Goal: Task Accomplishment & Management: Complete application form

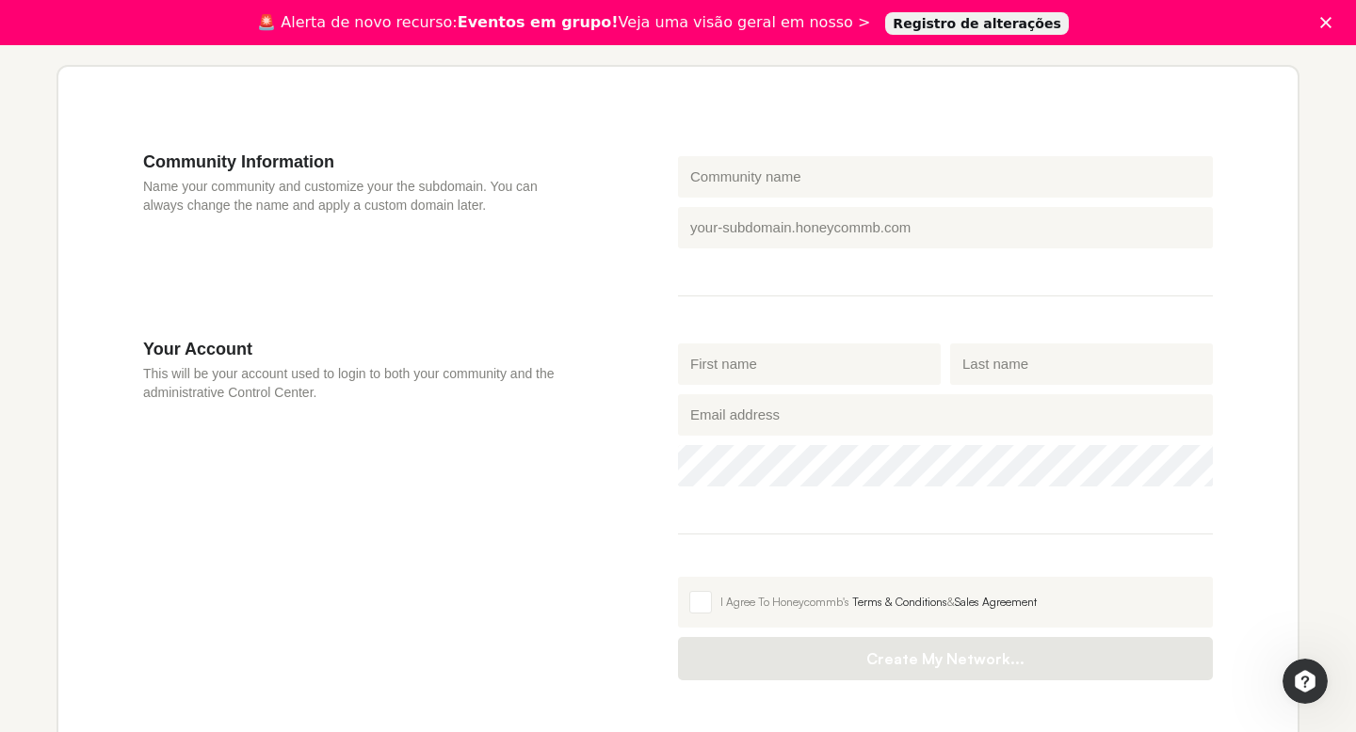
scroll to position [548, 0]
click at [759, 354] on input "First name" at bounding box center [809, 362] width 263 height 41
type input "[PERSON_NAME]"
type input "Kintas"
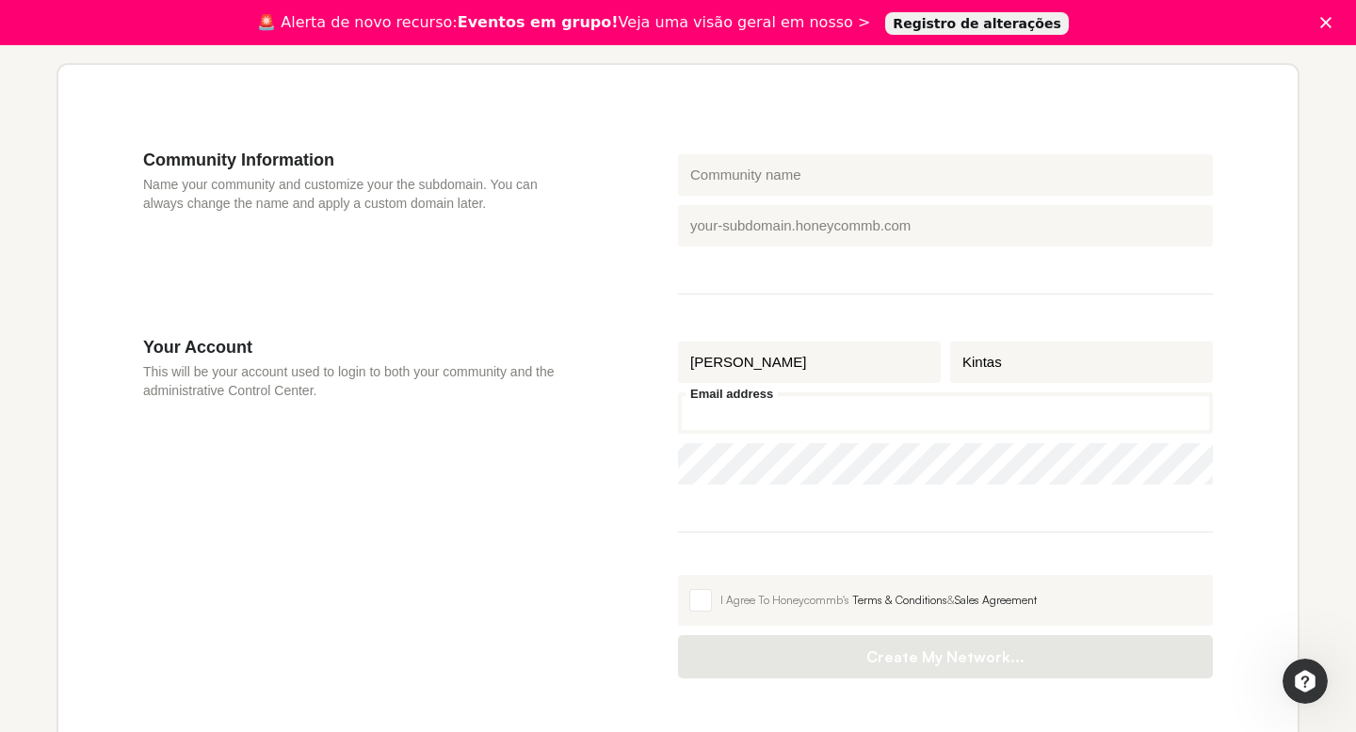
type input "[EMAIL_ADDRESS][DOMAIN_NAME]"
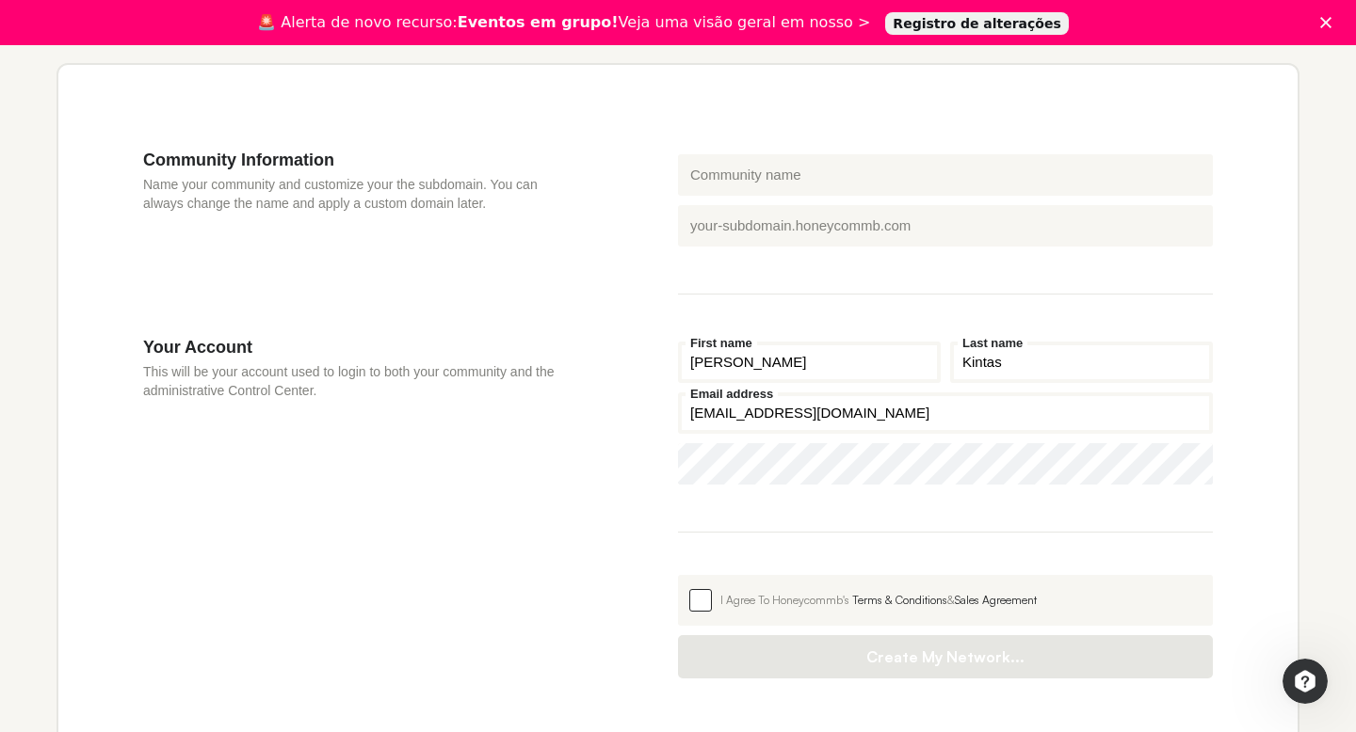
click at [715, 597] on fieldset "I Agree To Honeycommb's Terms & Conditions & Sales Agreement Create My Network.…" at bounding box center [945, 615] width 535 height 127
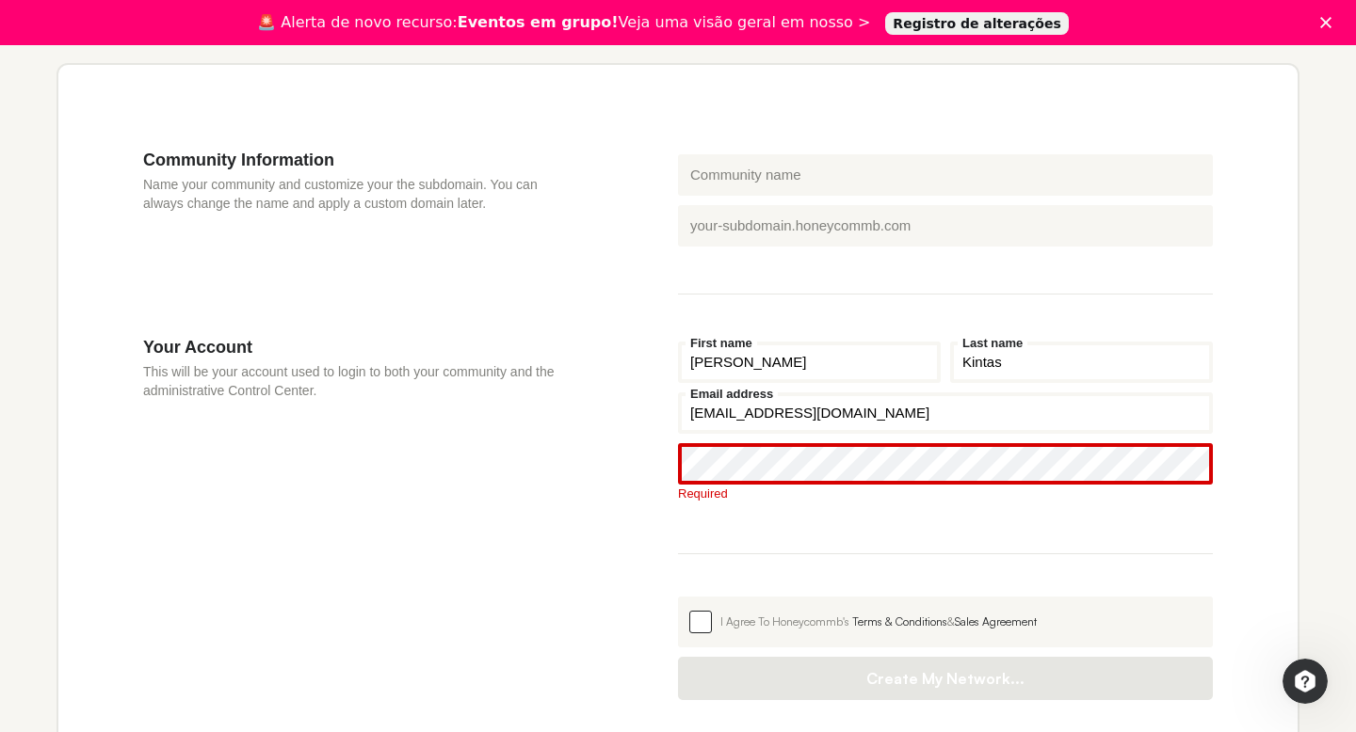
click at [703, 619] on span at bounding box center [700, 622] width 23 height 23
click at [678, 597] on input "I Agree To Honeycommb's Terms & Conditions & Sales Agreement" at bounding box center [678, 597] width 0 height 0
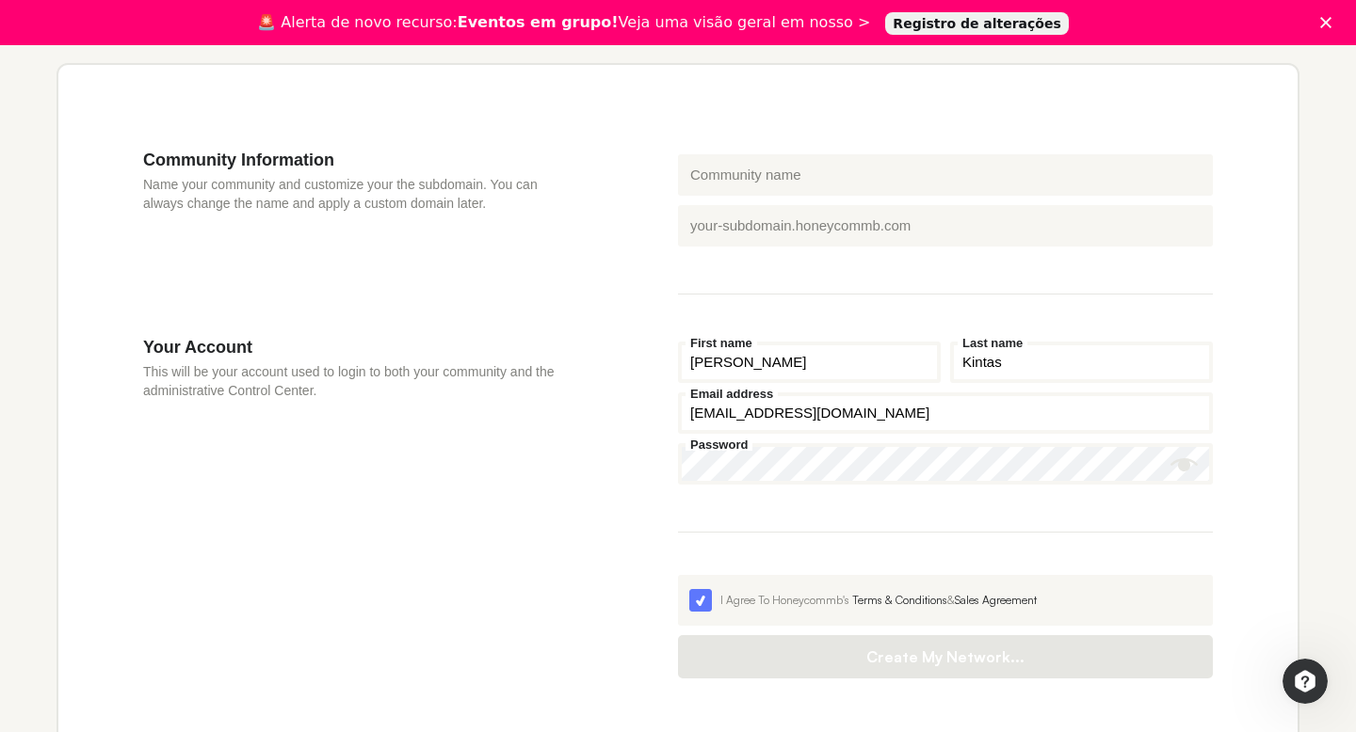
click at [1181, 479] on button "Show password" at bounding box center [1184, 465] width 28 height 28
click at [639, 527] on div "Your Account This will be your account used to login to both your community and…" at bounding box center [410, 508] width 535 height 342
click at [1186, 456] on button "Show password" at bounding box center [1184, 465] width 28 height 28
click at [707, 603] on span at bounding box center [700, 600] width 23 height 23
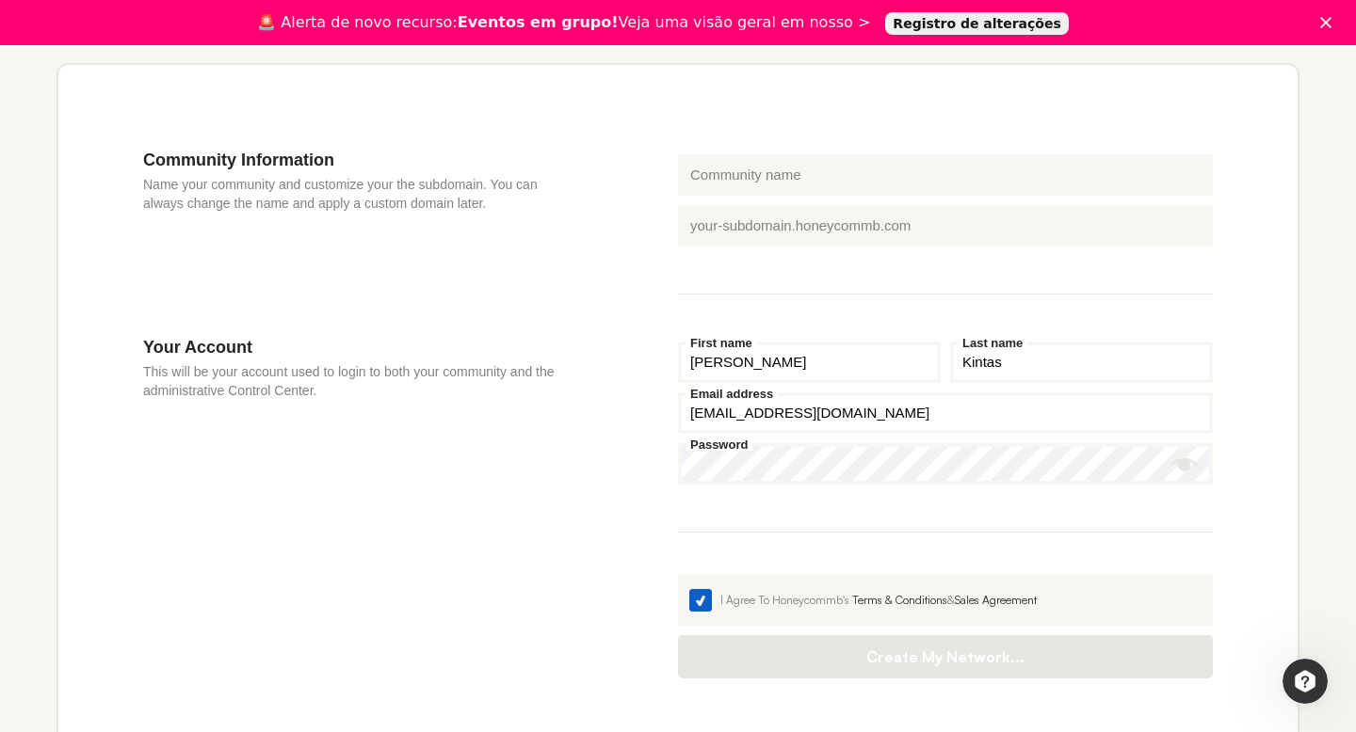
click at [678, 575] on input "I Agree To Honeycommb's Terms & Conditions & Sales Agreement" at bounding box center [678, 575] width 0 height 0
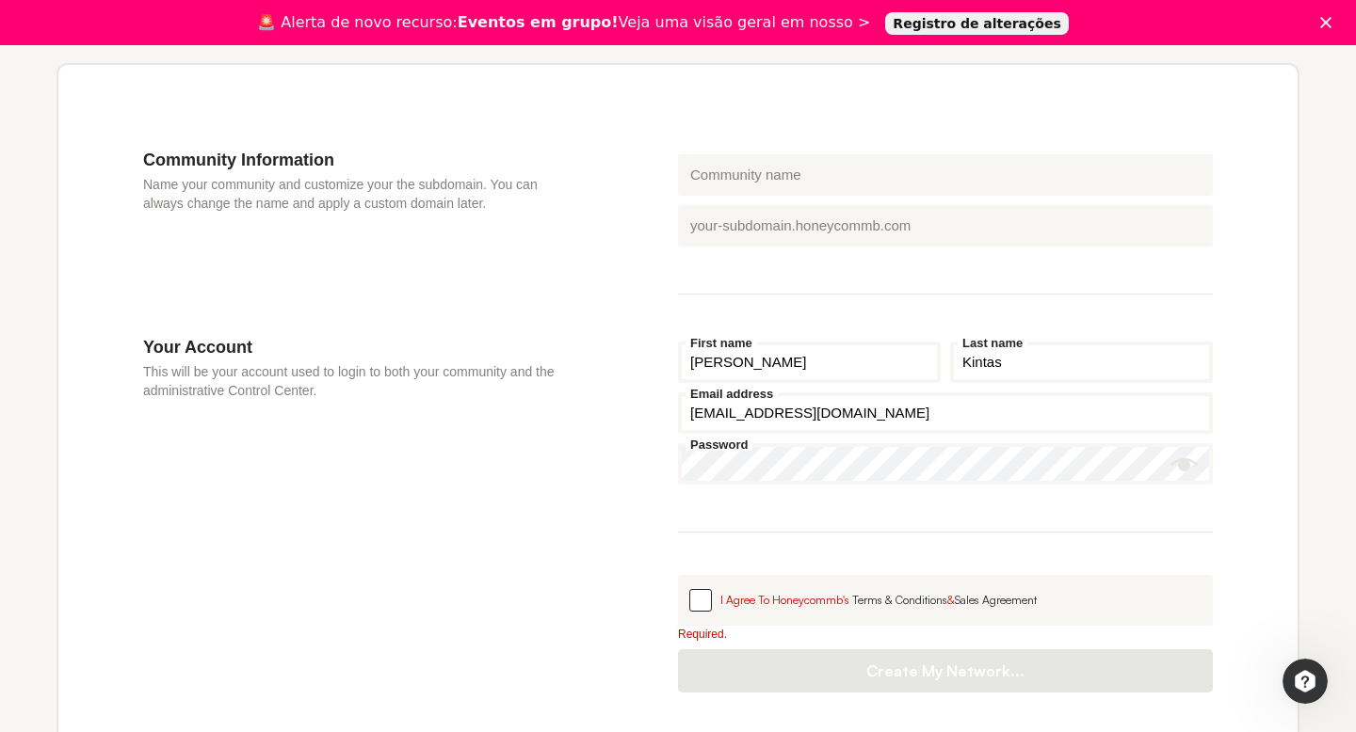
click at [707, 603] on span at bounding box center [700, 600] width 23 height 23
click at [678, 575] on input "I Agree To Honeycommb's Terms & Conditions & Sales Agreement" at bounding box center [678, 575] width 0 height 0
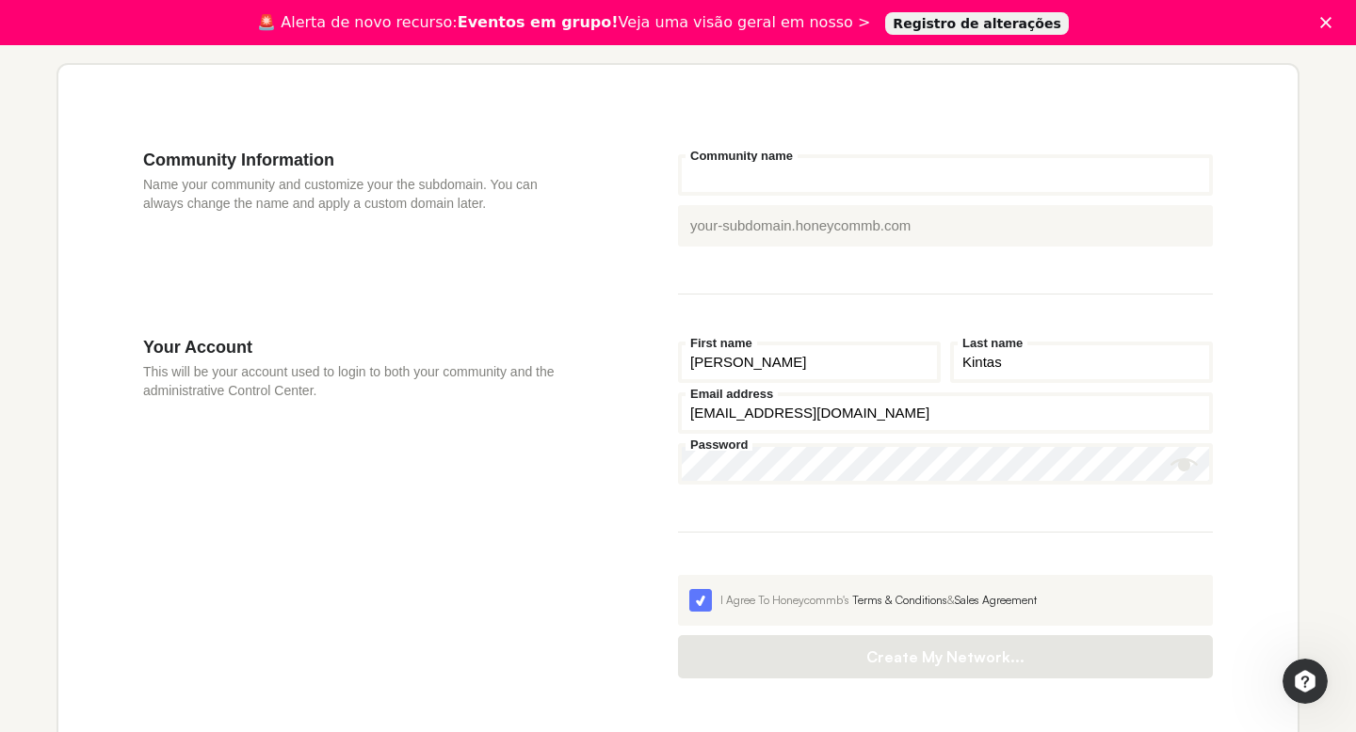
click at [765, 174] on input "Community name" at bounding box center [945, 174] width 535 height 41
click at [798, 194] on input "Community name" at bounding box center [945, 174] width 535 height 41
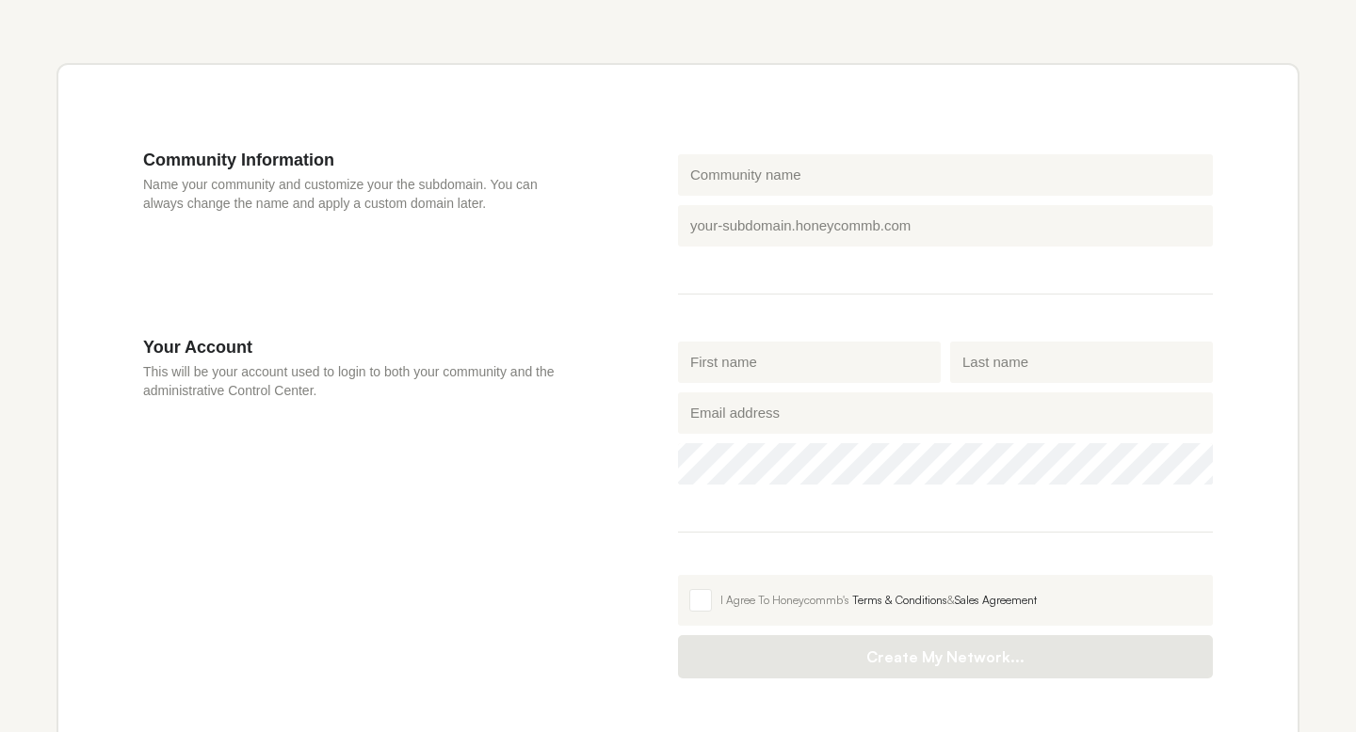
scroll to position [548, 0]
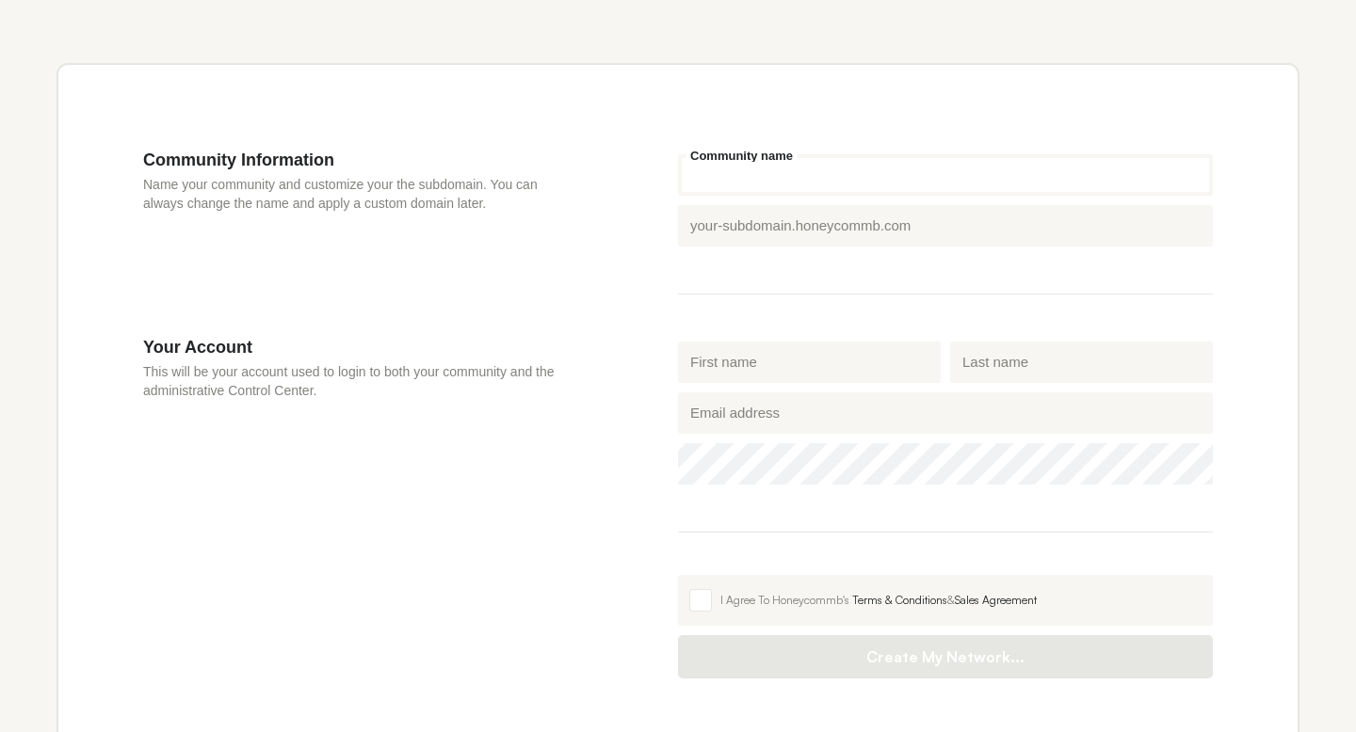
click at [802, 176] on input "Community name" at bounding box center [945, 174] width 535 height 41
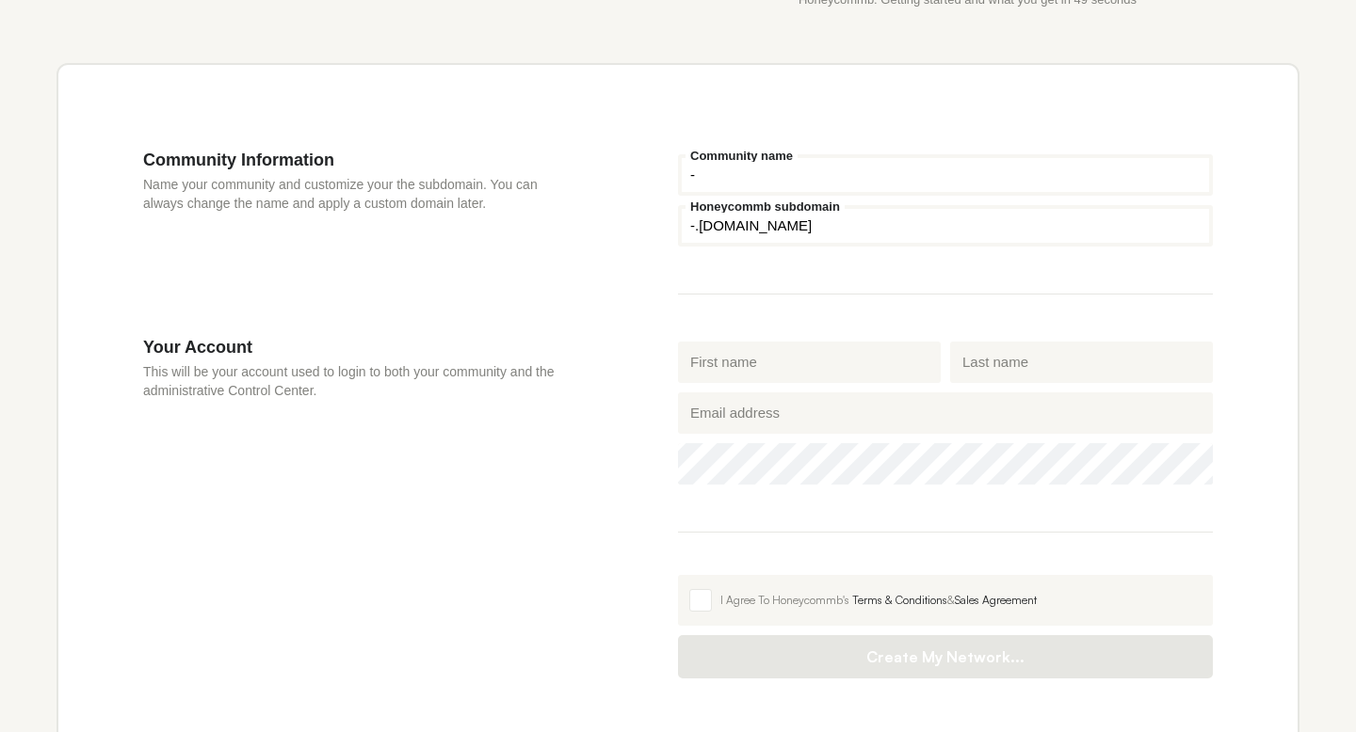
type input "-"
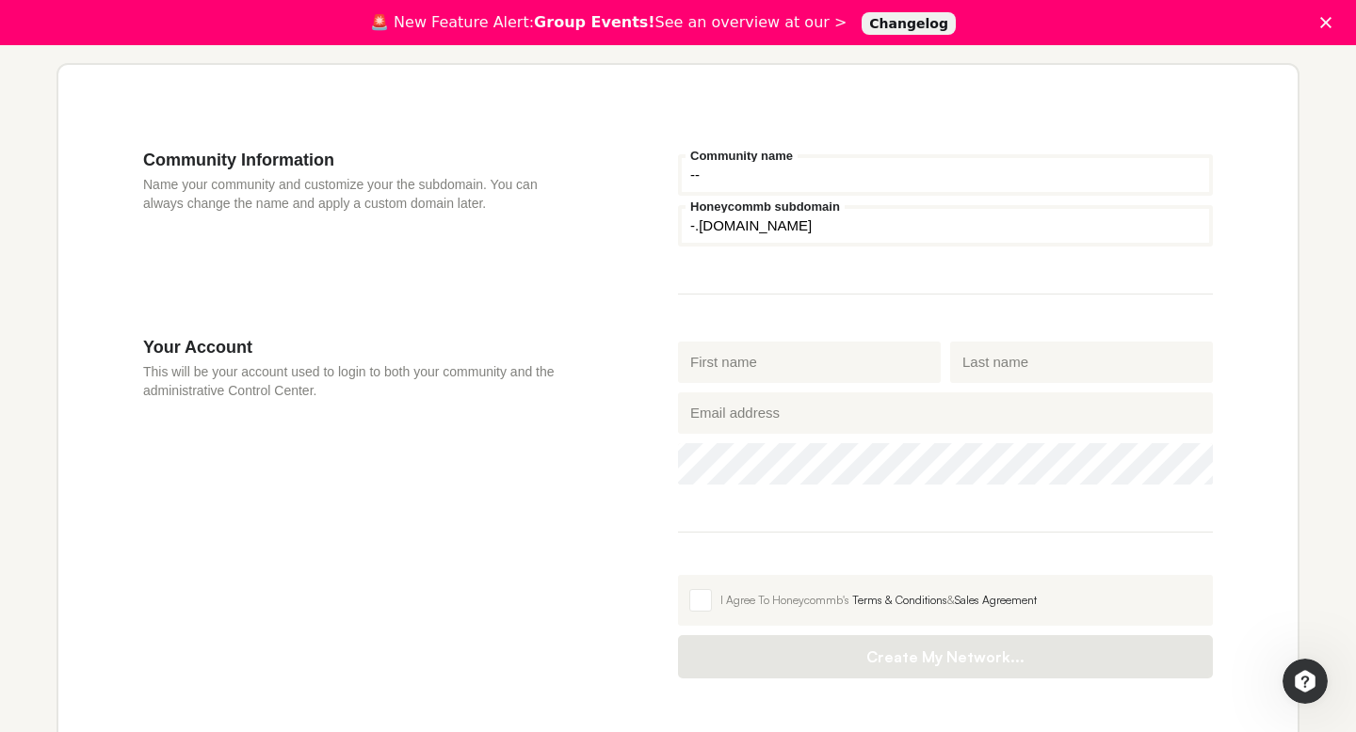
type input "-"
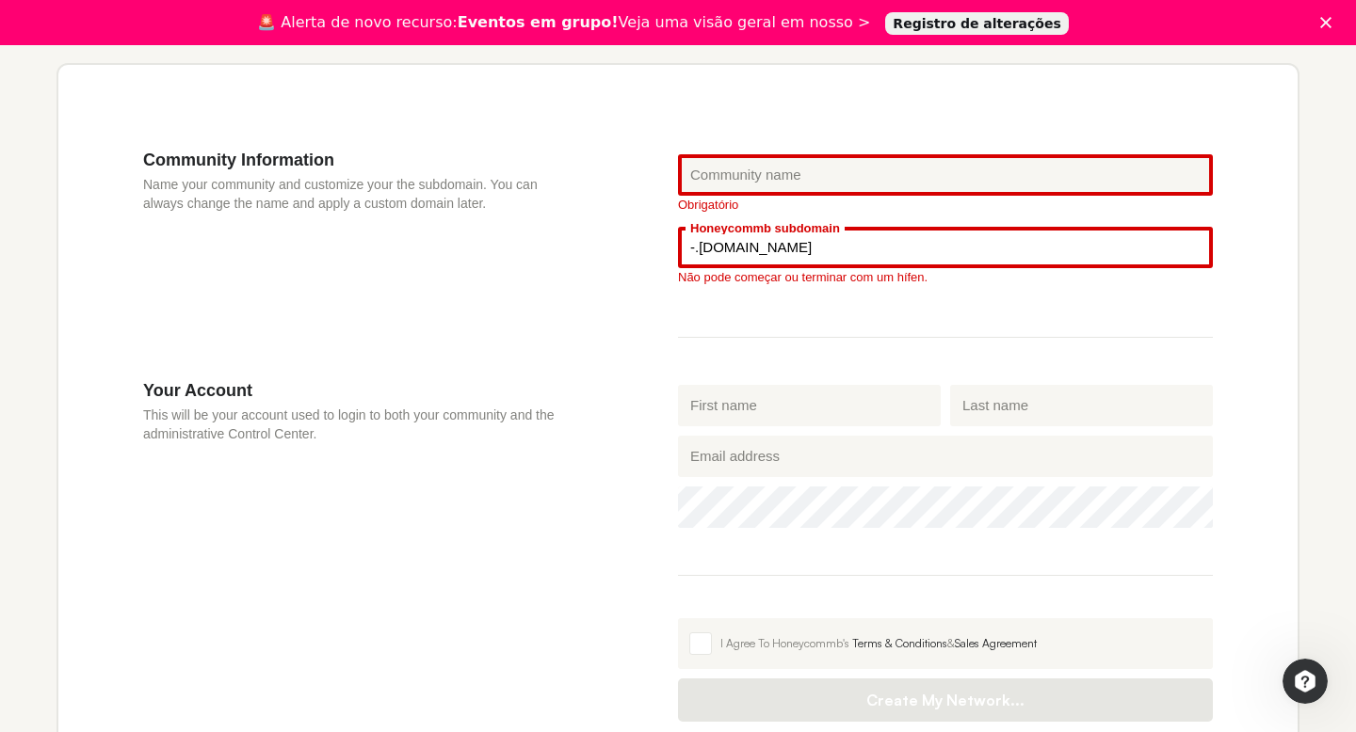
click at [811, 121] on div "Community Information Name your community and customize your the subdomain. You…" at bounding box center [677, 436] width 1243 height 746
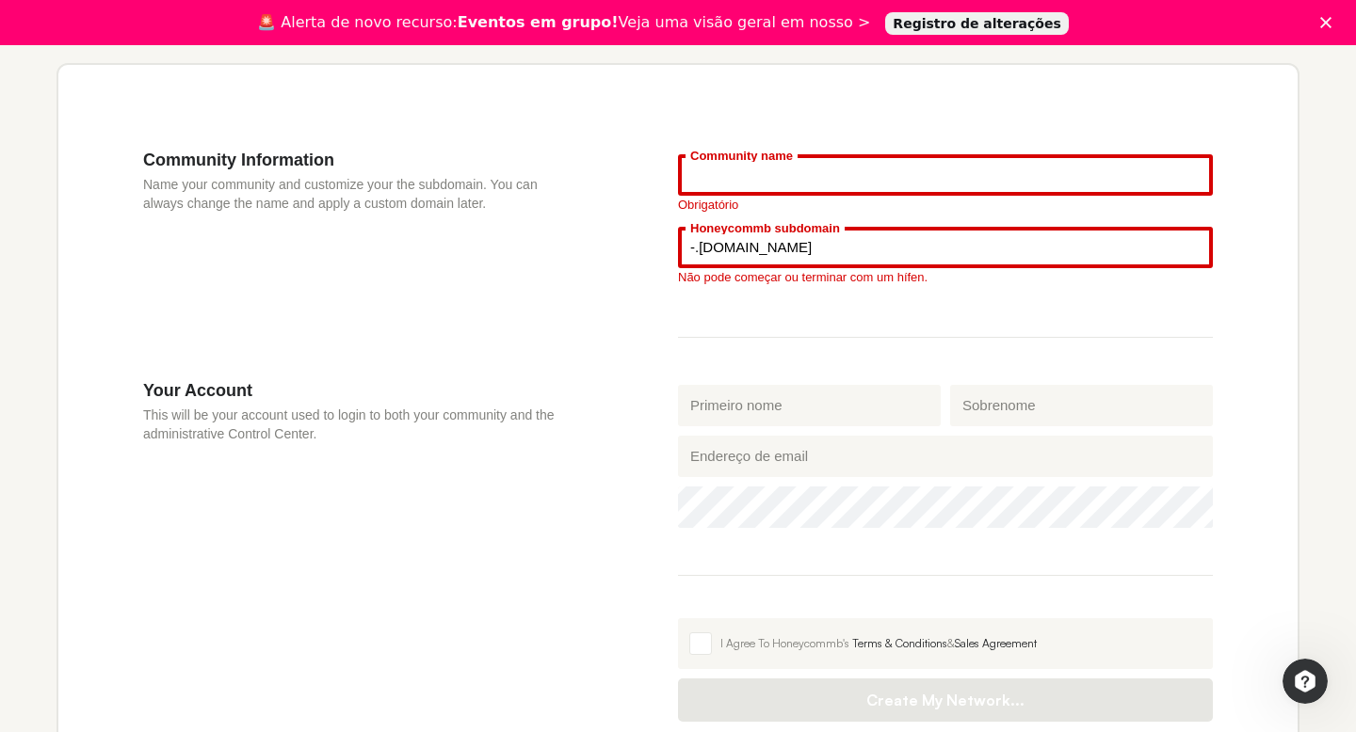
click at [997, 159] on input "Community name" at bounding box center [945, 174] width 535 height 41
click at [999, 180] on input "Community name" at bounding box center [945, 174] width 535 height 41
type input "M"
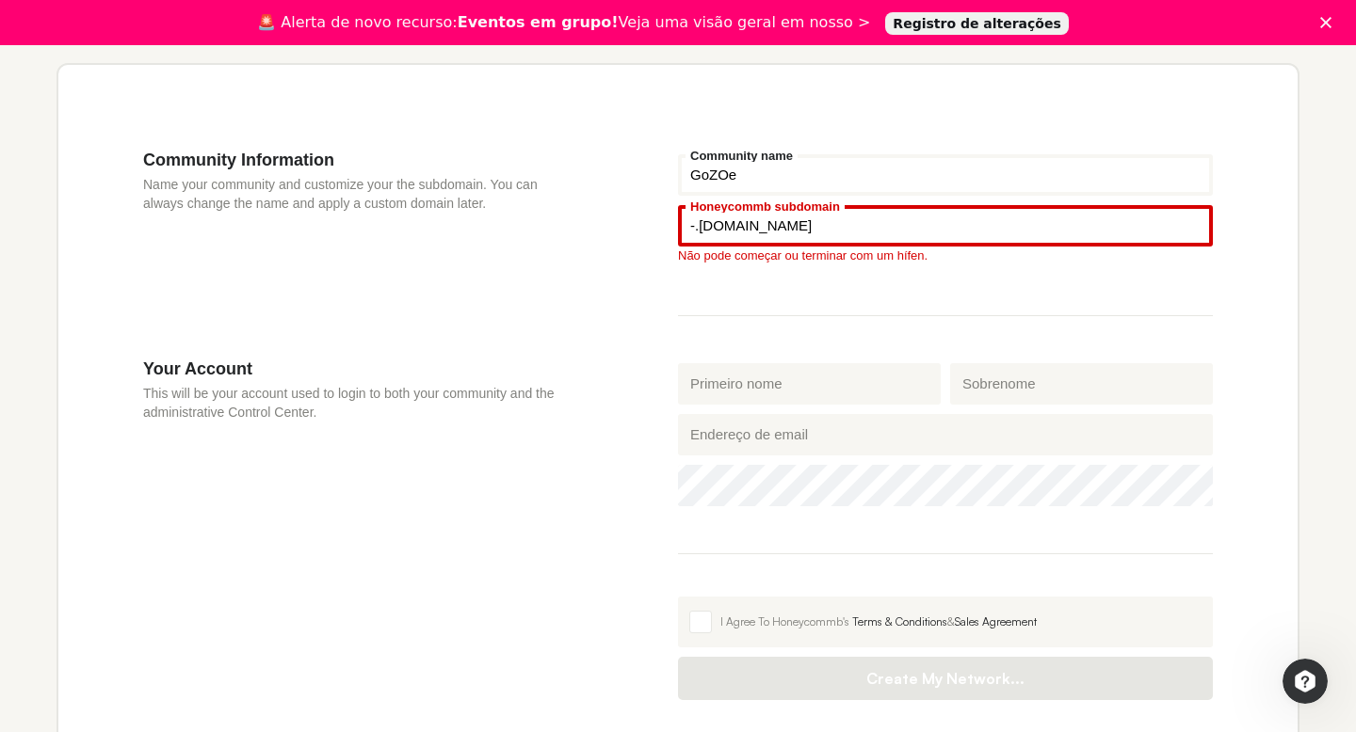
type input "GoZOe"
click at [989, 231] on input "-" at bounding box center [945, 225] width 535 height 41
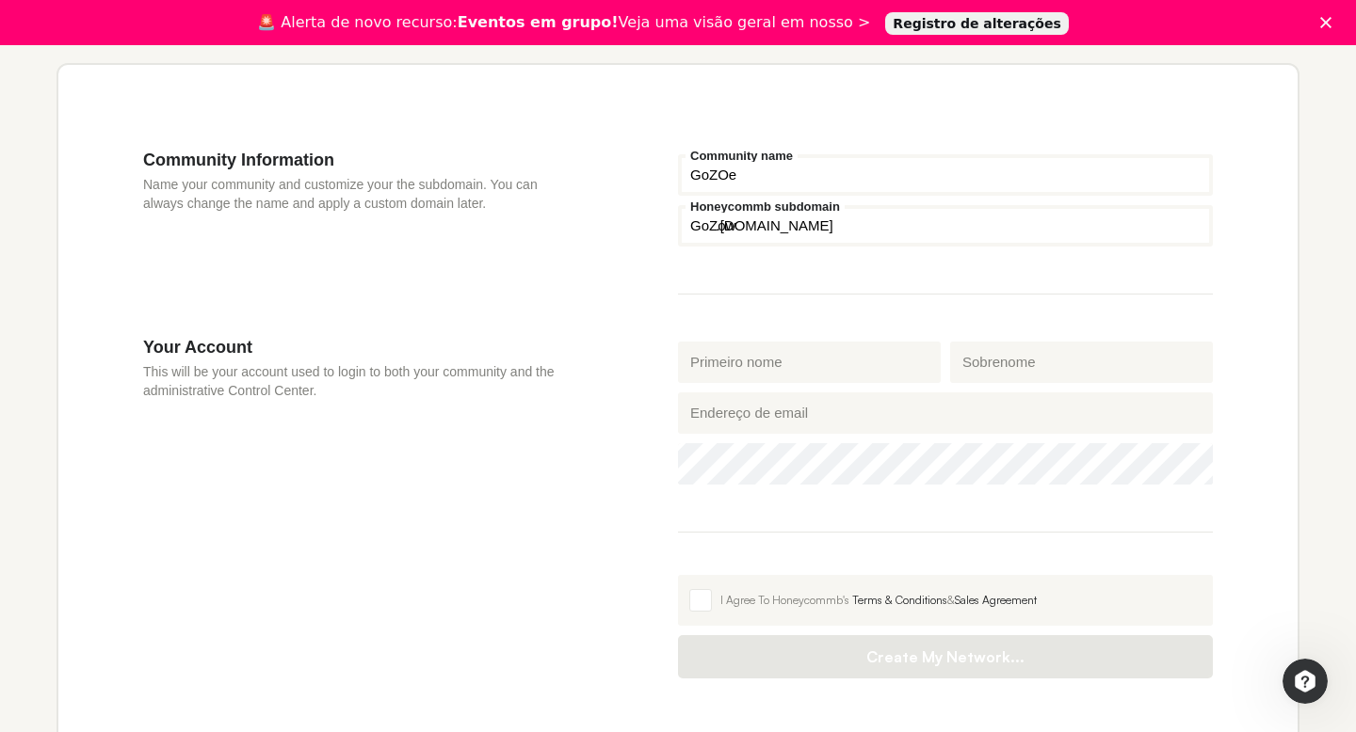
type input "GoZow"
click at [884, 376] on input "First name" at bounding box center [809, 362] width 263 height 41
type input "[PERSON_NAME]"
type input "Kintas"
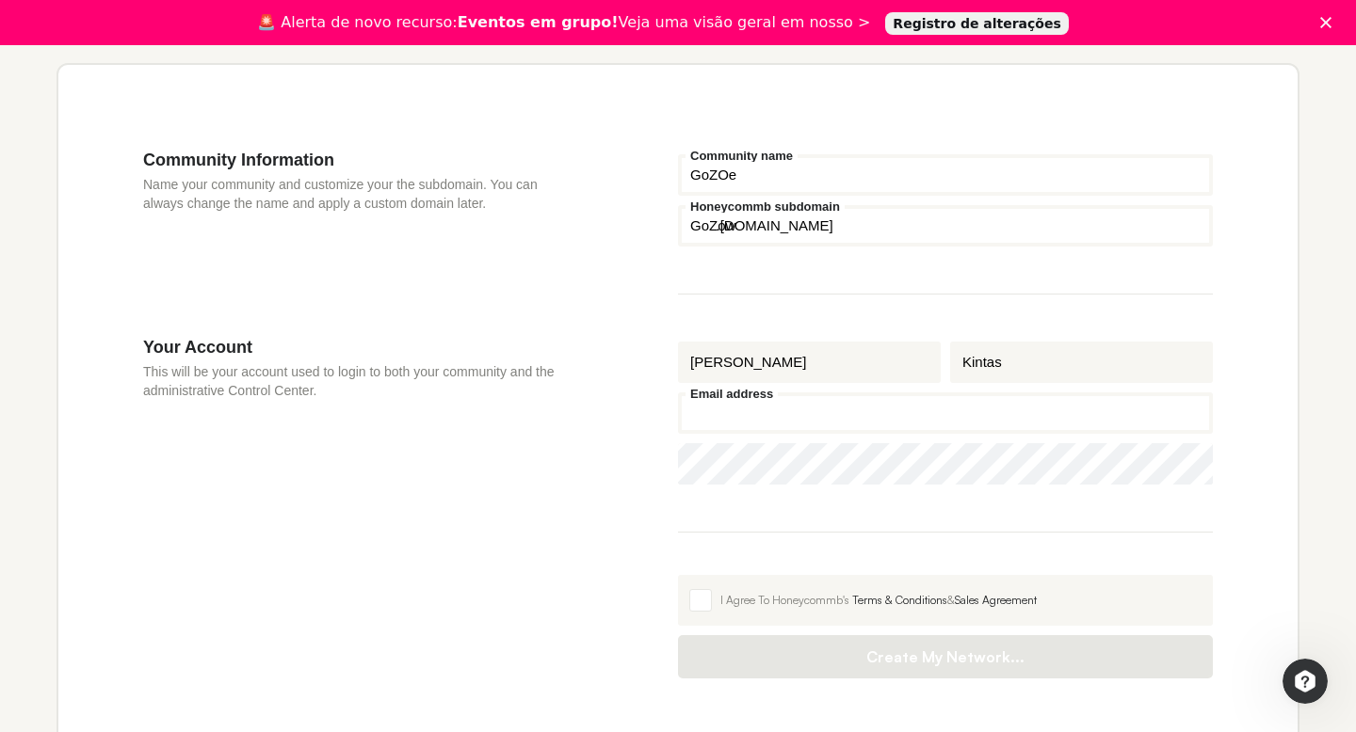
type input "[EMAIL_ADDRESS][DOMAIN_NAME]"
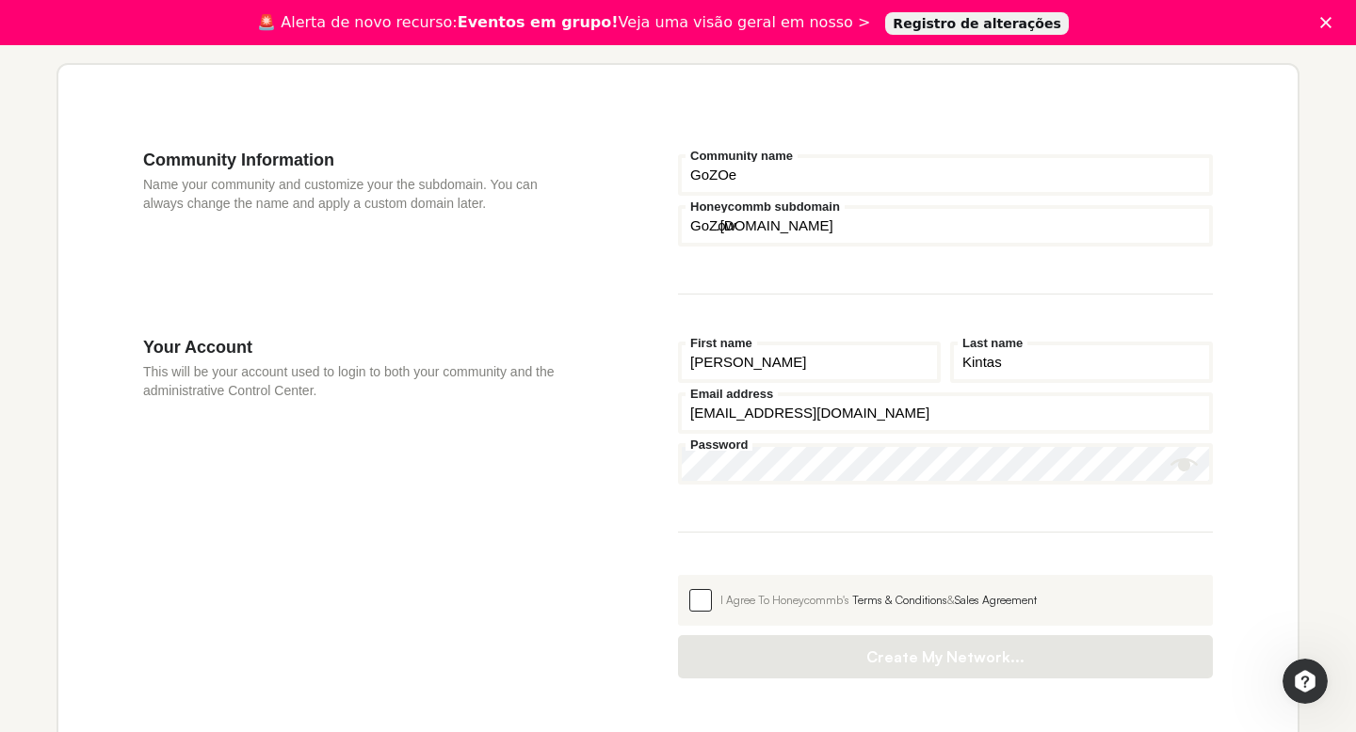
click at [701, 596] on span at bounding box center [700, 600] width 23 height 23
click at [678, 575] on input "I Agree To Honeycommb's Terms & Conditions & Sales Agreement" at bounding box center [678, 575] width 0 height 0
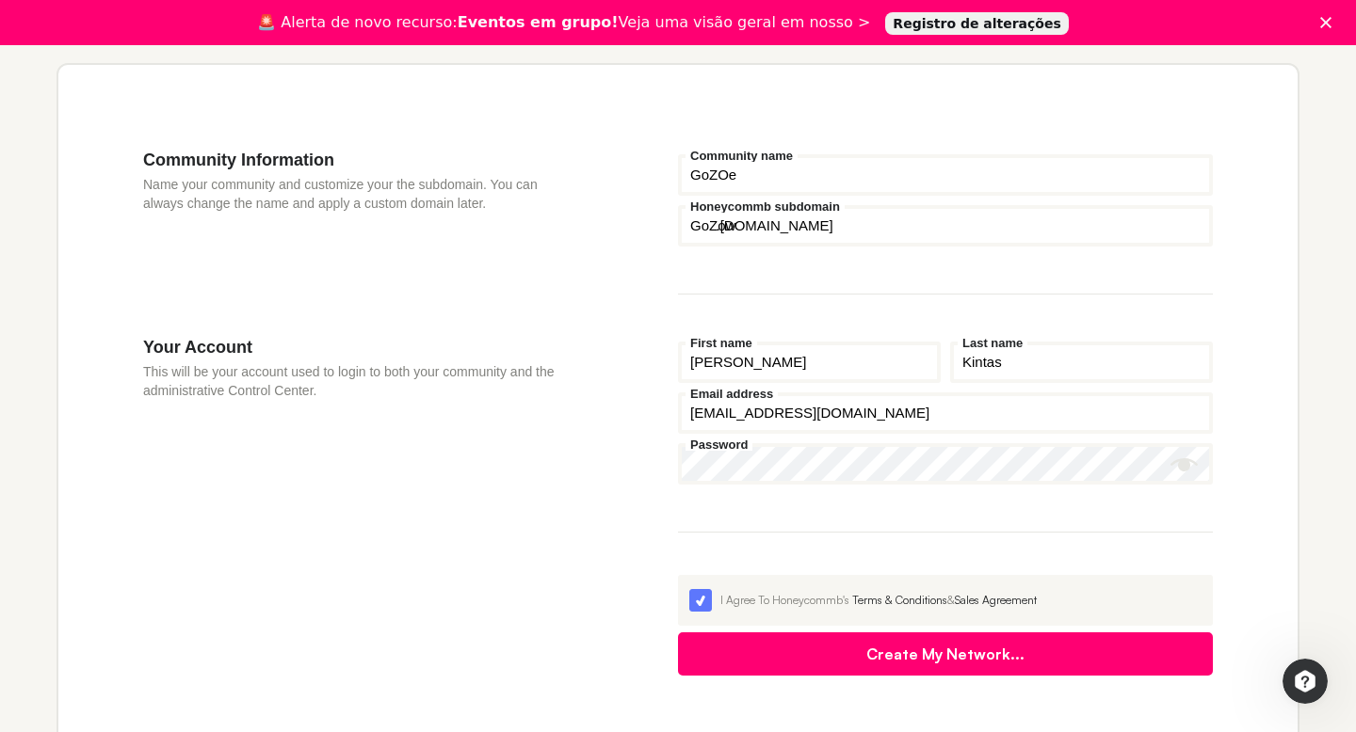
click at [745, 645] on button "Create My Network..." at bounding box center [945, 654] width 535 height 43
